Goal: Navigation & Orientation: Find specific page/section

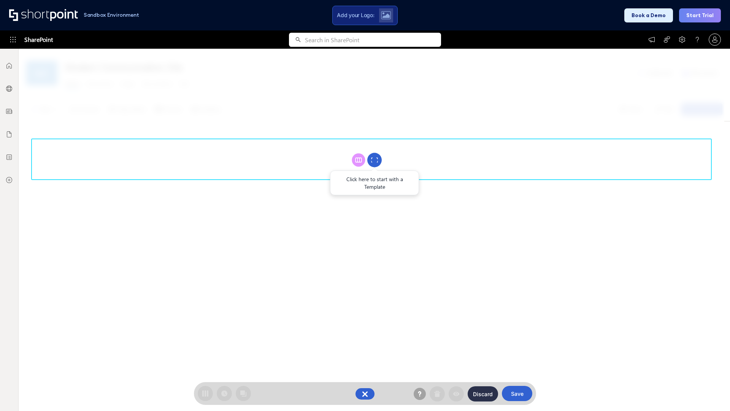
click at [375, 160] on circle at bounding box center [374, 160] width 14 height 14
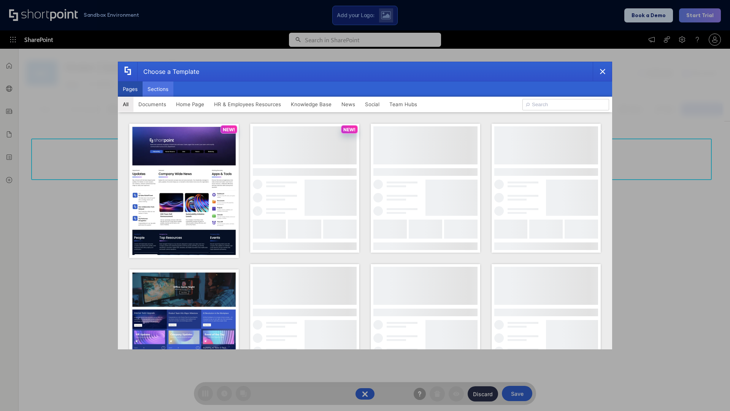
click at [158, 89] on button "Sections" at bounding box center [158, 88] width 31 height 15
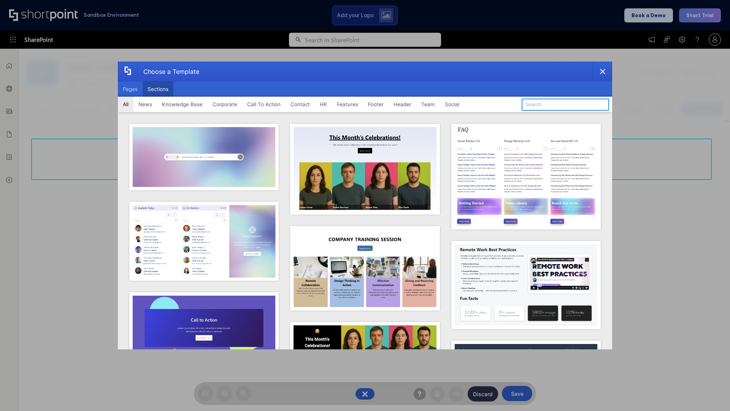
type input "Knowledge Base 4"
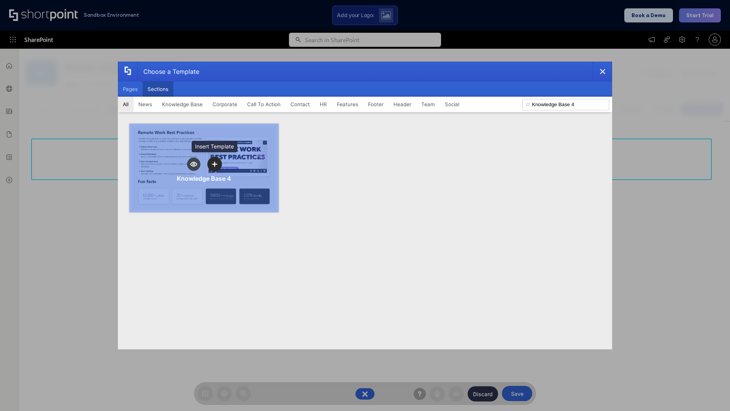
click at [215, 164] on icon "template selector" at bounding box center [214, 163] width 5 height 5
